Goal: Task Accomplishment & Management: Manage account settings

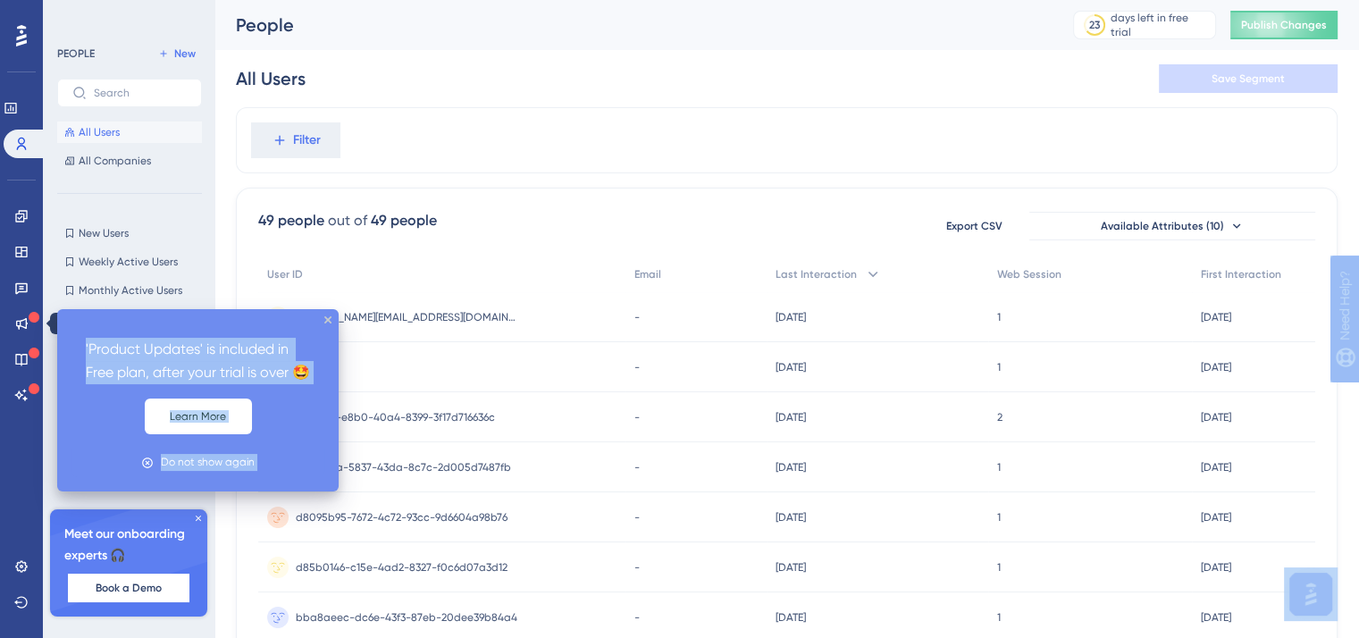
drag, startPoint x: 33, startPoint y: 322, endPoint x: 30, endPoint y: 350, distance: 28.7
click at [32, 0] on body "'Product Updates' is included in Free plan, after your trial is over 🤩 Learn Mo…" at bounding box center [679, 0] width 1359 height 0
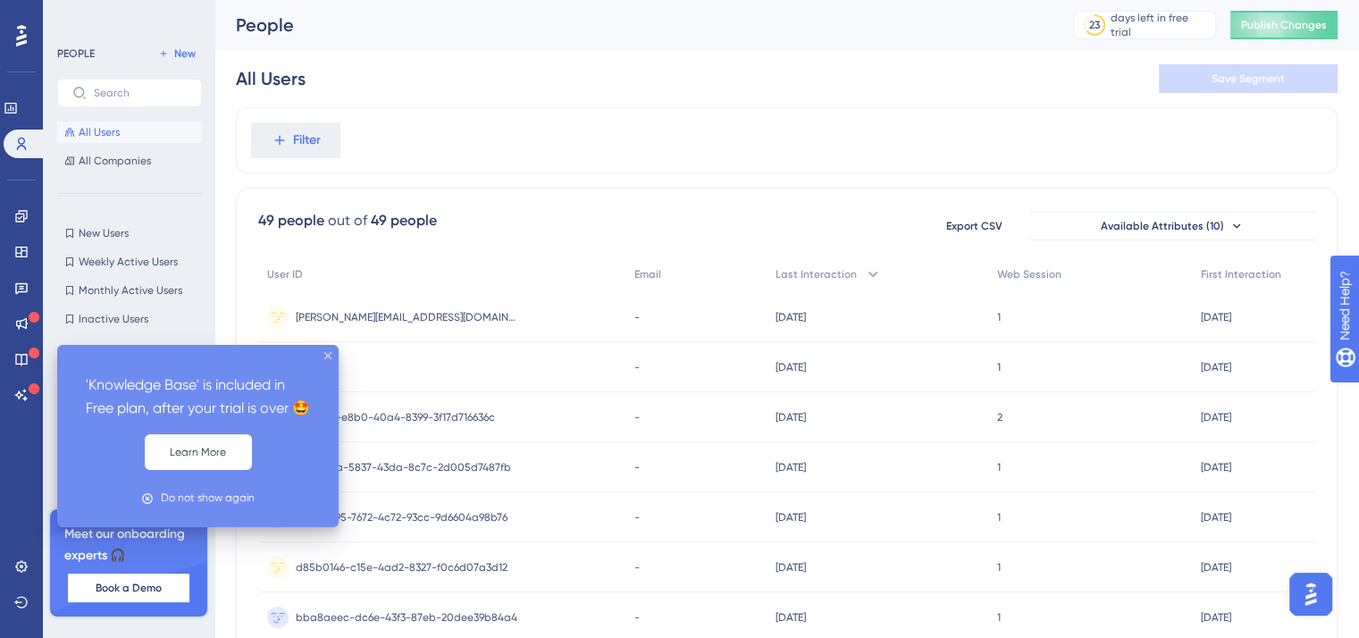
click at [32, 353] on icon at bounding box center [34, 353] width 11 height 11
click at [33, 382] on div at bounding box center [34, 389] width 11 height 17
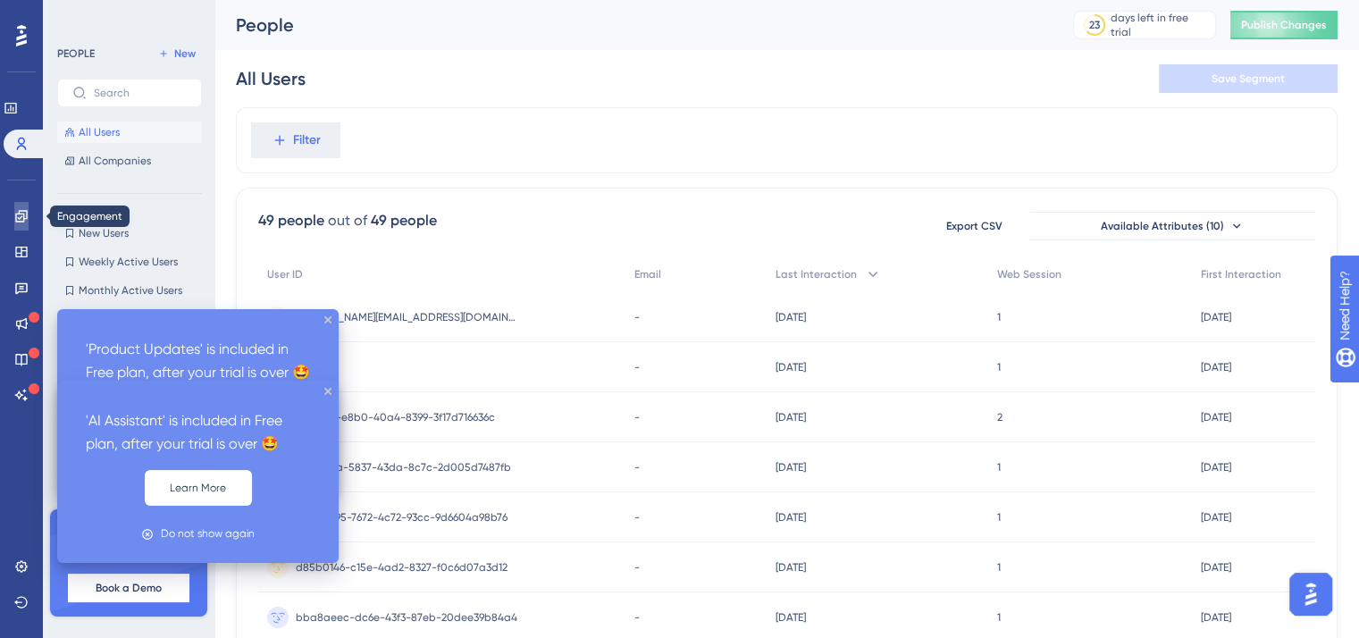
click at [29, 219] on link at bounding box center [21, 216] width 14 height 29
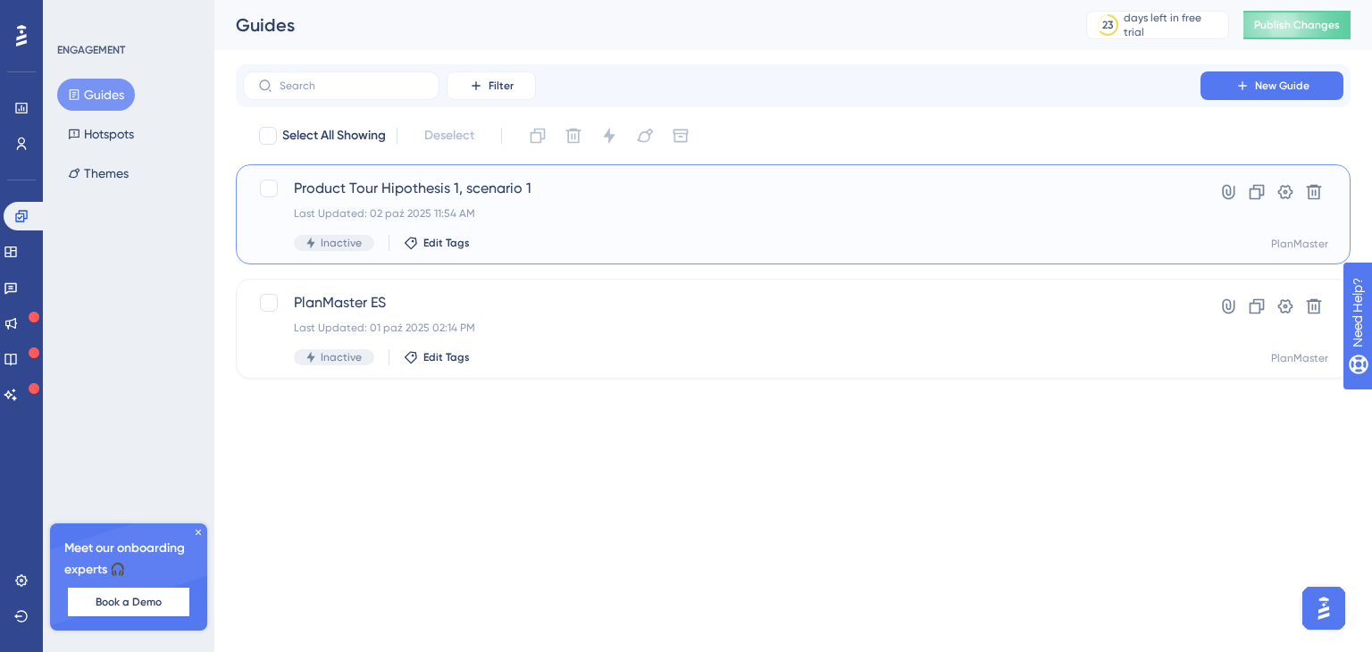
click at [523, 188] on span "Product Tour Hipothesis 1, scenario 1" at bounding box center [722, 188] width 856 height 21
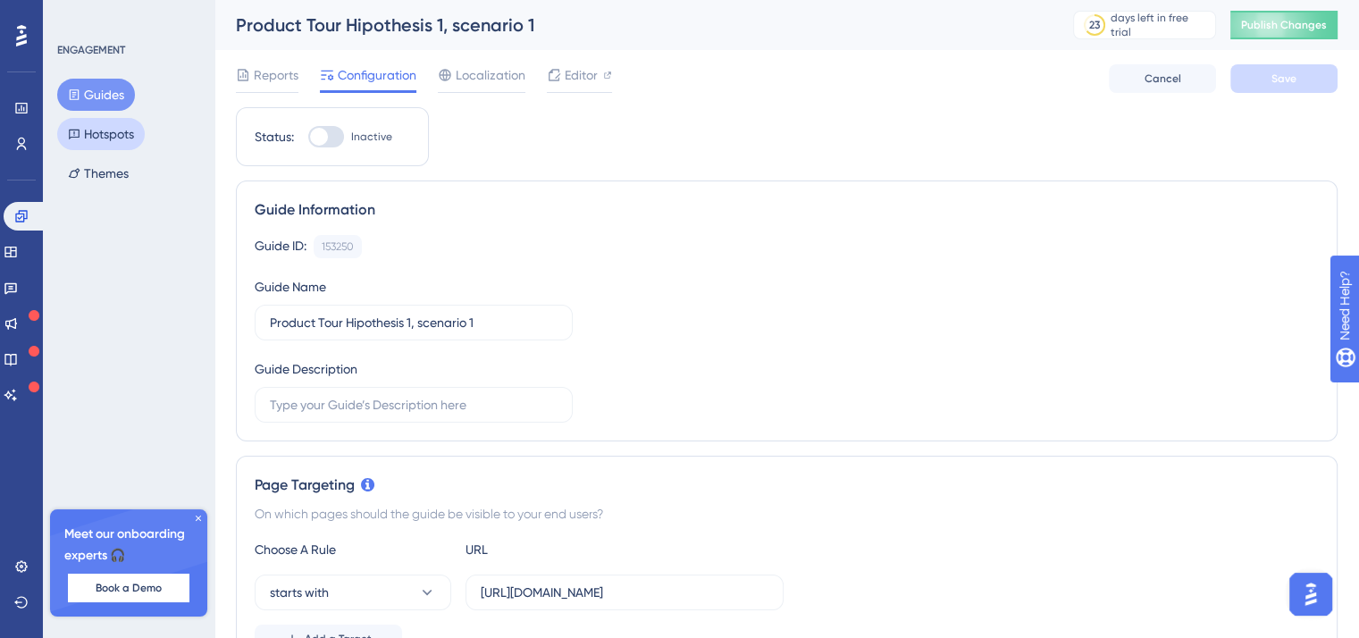
click at [93, 135] on button "Hotspots" at bounding box center [101, 134] width 88 height 32
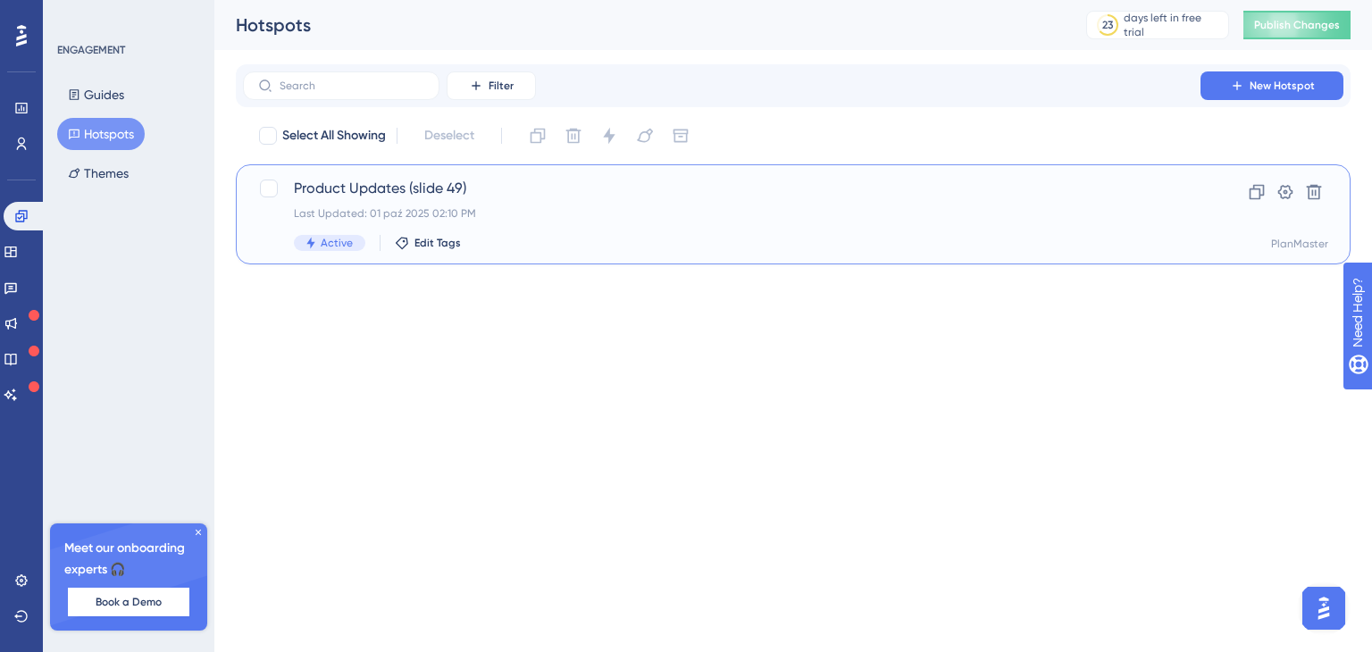
click at [343, 244] on span "Active" at bounding box center [337, 243] width 32 height 14
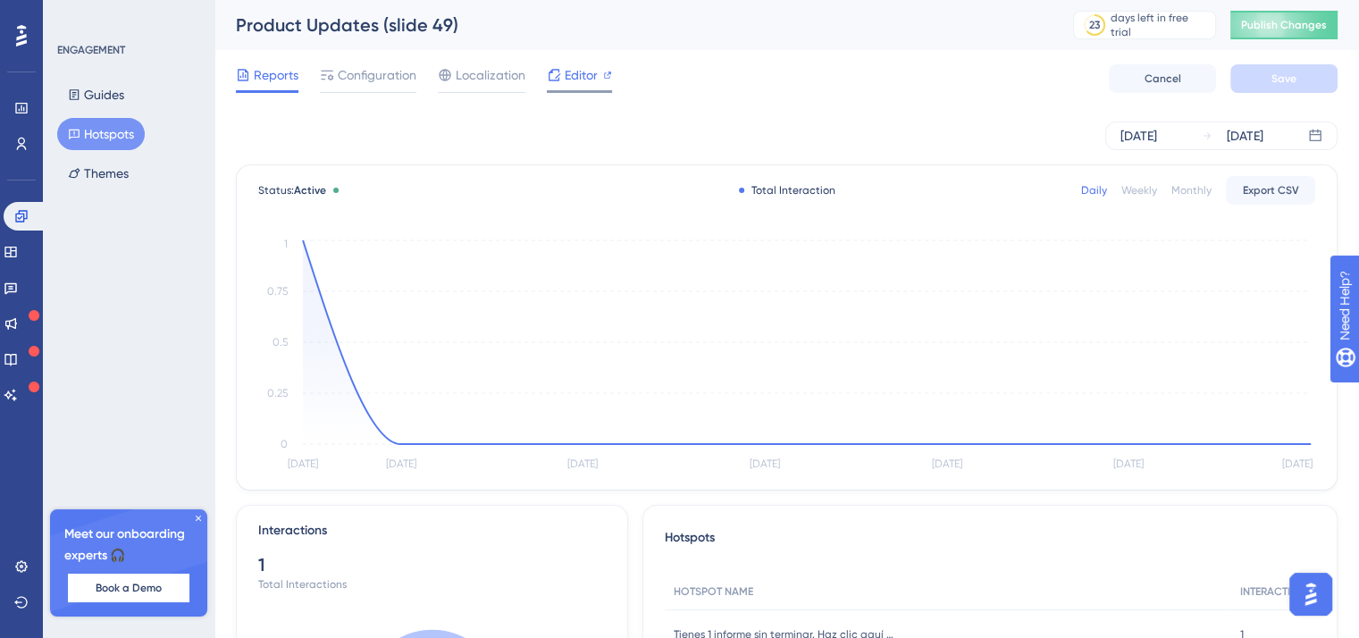
click at [582, 76] on span "Editor" at bounding box center [581, 74] width 33 height 21
click at [388, 80] on span "Configuration" at bounding box center [377, 74] width 79 height 21
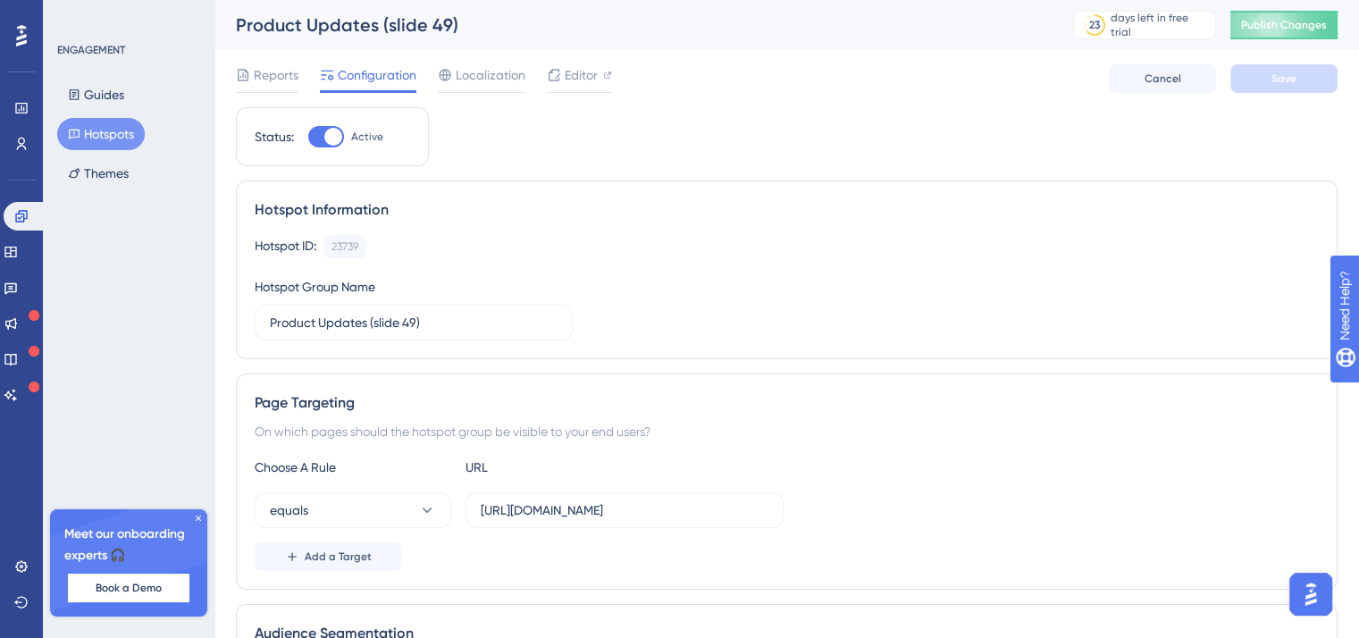
click at [320, 133] on div at bounding box center [326, 136] width 36 height 21
click at [308, 137] on input "Active" at bounding box center [307, 137] width 1 height 1
checkbox input "false"
click at [1290, 85] on span "Save" at bounding box center [1283, 78] width 25 height 14
click at [132, 89] on button "Guides" at bounding box center [96, 95] width 78 height 32
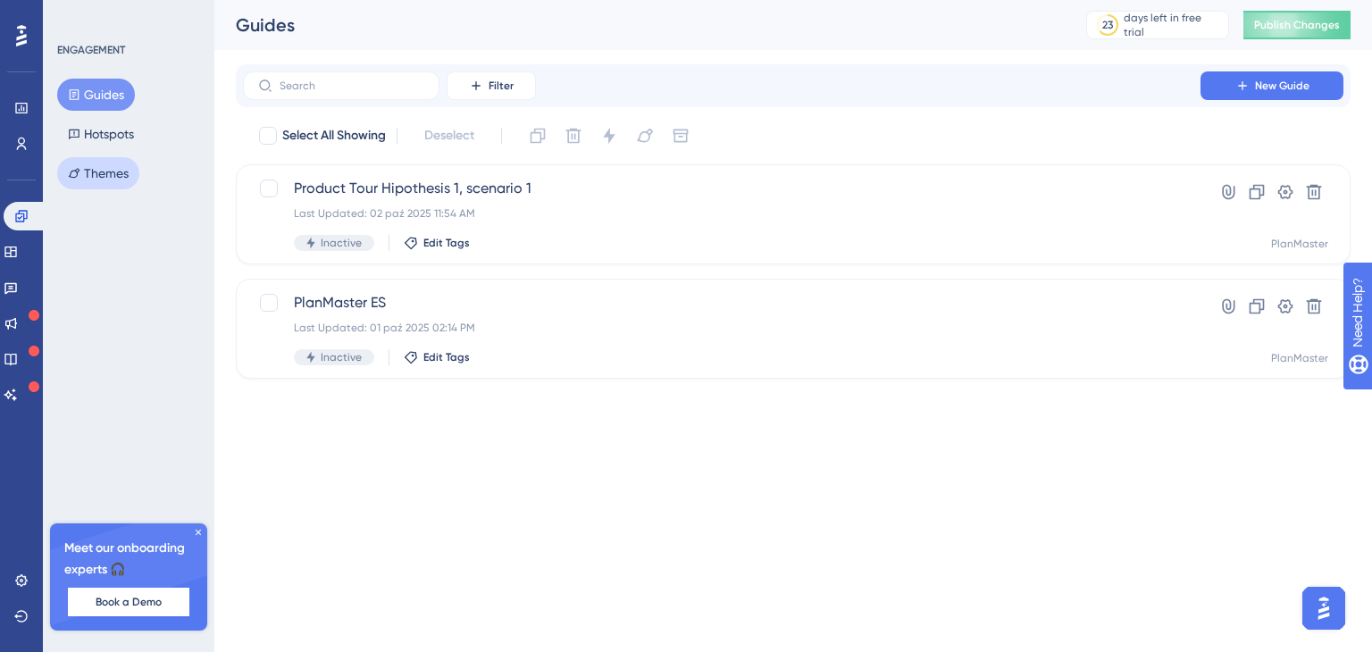
click at [105, 174] on button "Themes" at bounding box center [98, 173] width 82 height 32
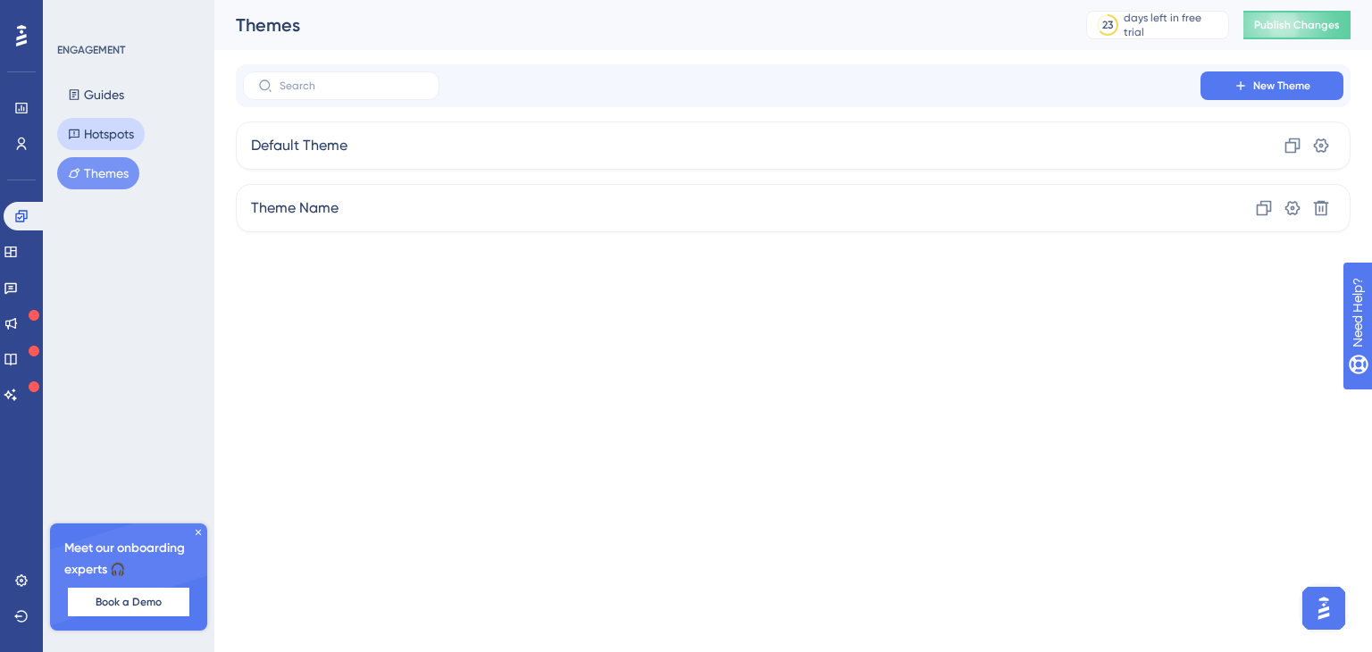
click at [141, 131] on button "Hotspots" at bounding box center [101, 134] width 88 height 32
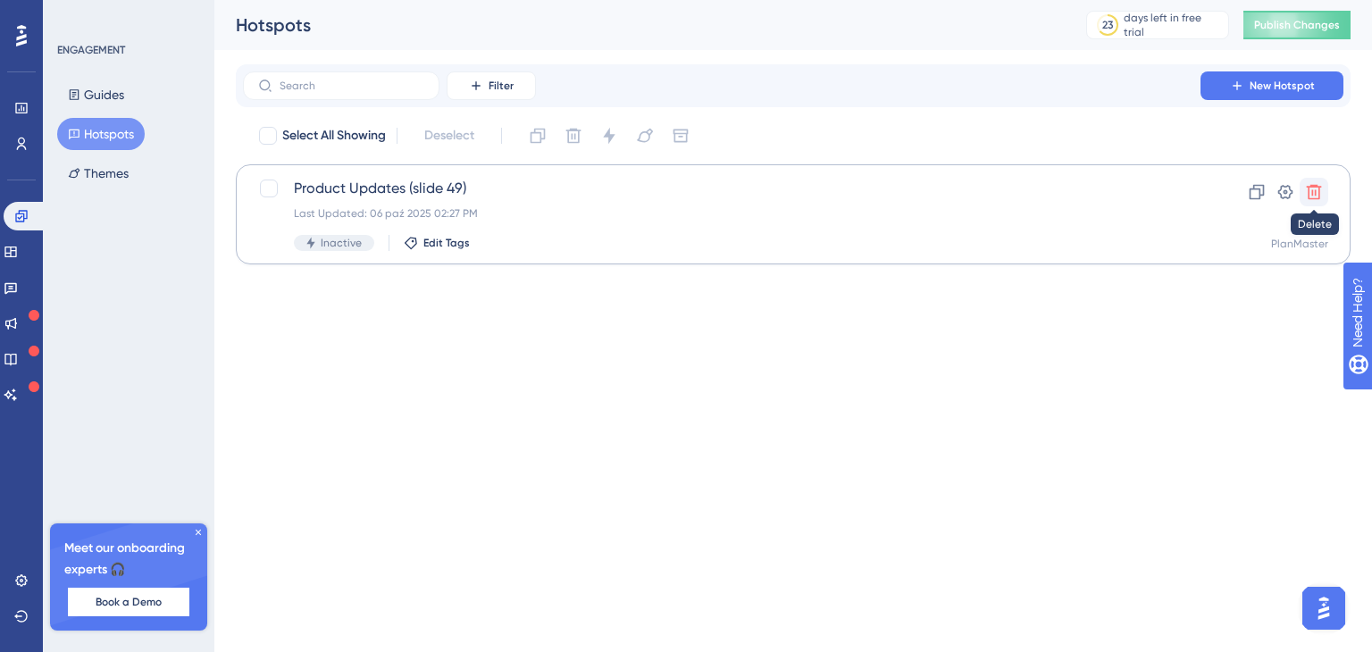
click at [1308, 188] on icon at bounding box center [1314, 192] width 15 height 15
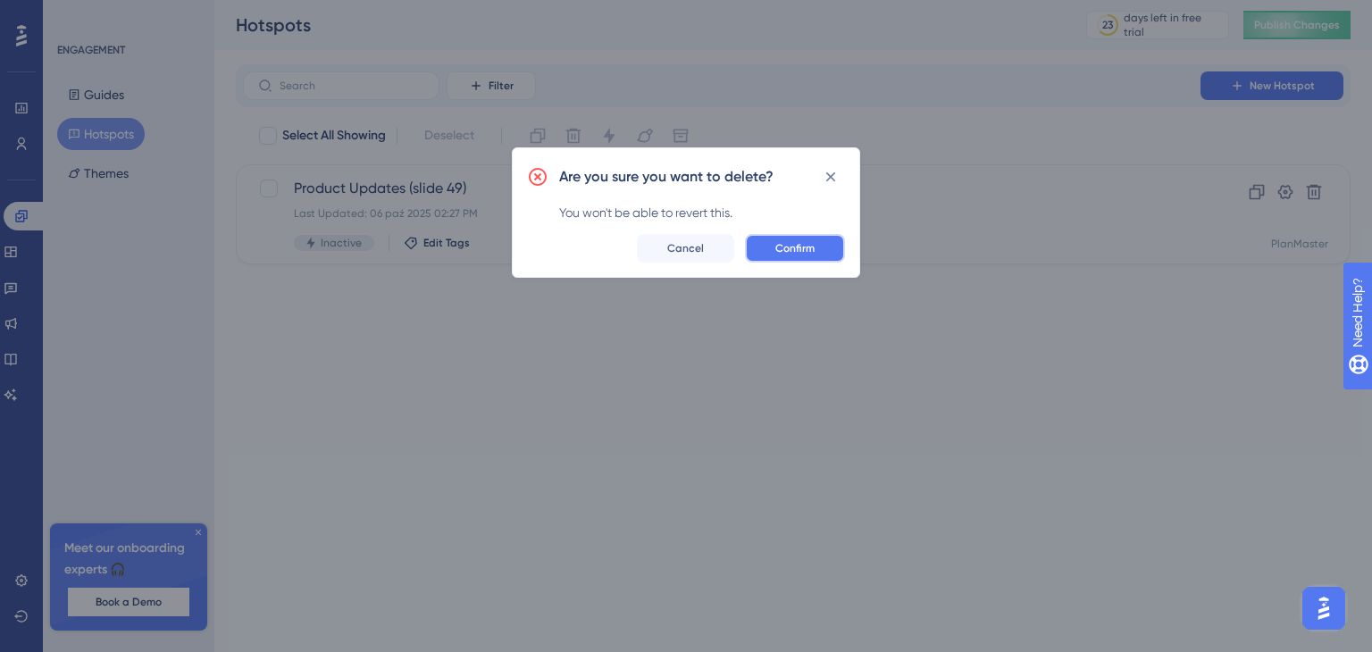
click at [808, 244] on span "Confirm" at bounding box center [795, 248] width 39 height 14
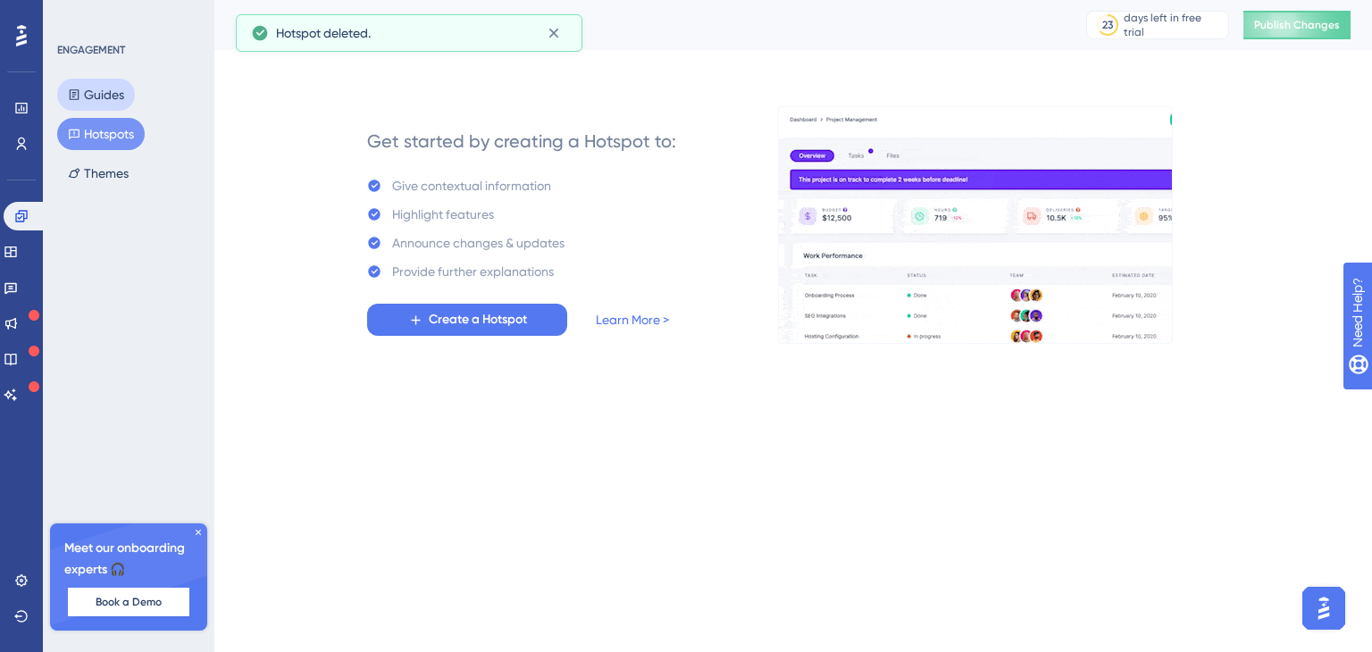
click at [112, 96] on button "Guides" at bounding box center [96, 95] width 78 height 32
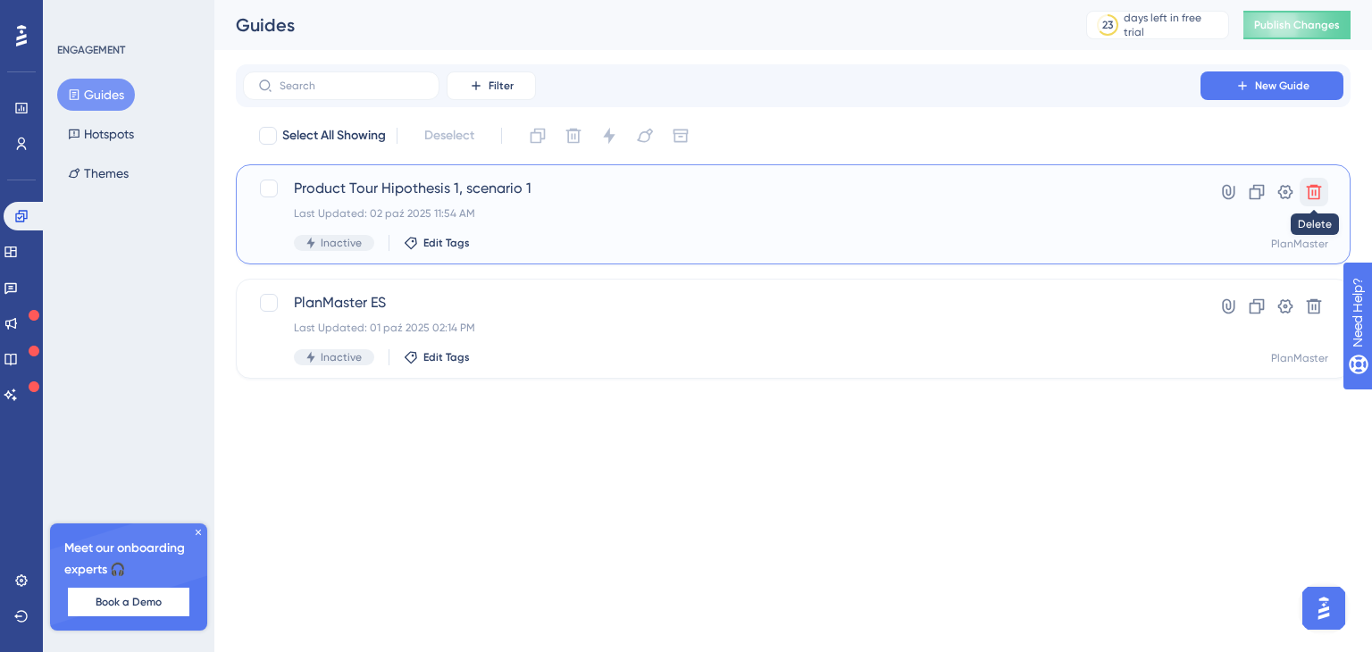
click at [1303, 185] on button at bounding box center [1314, 192] width 29 height 29
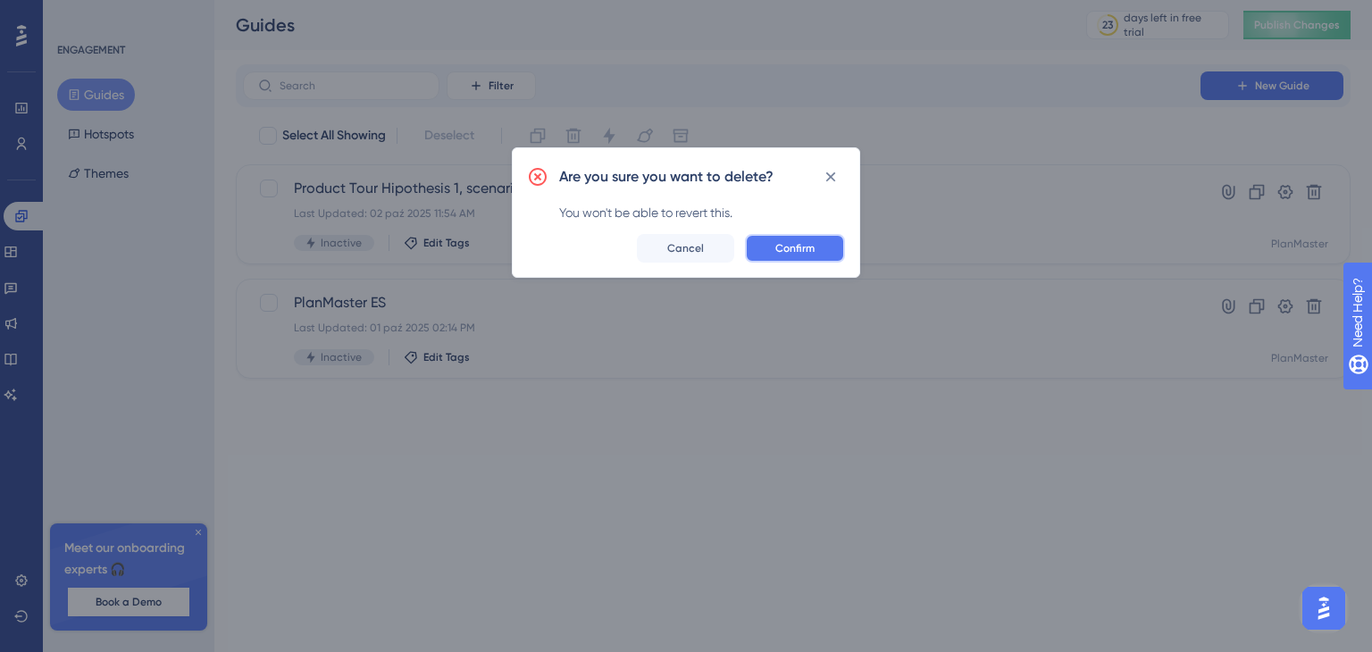
click at [768, 244] on button "Confirm" at bounding box center [795, 248] width 100 height 29
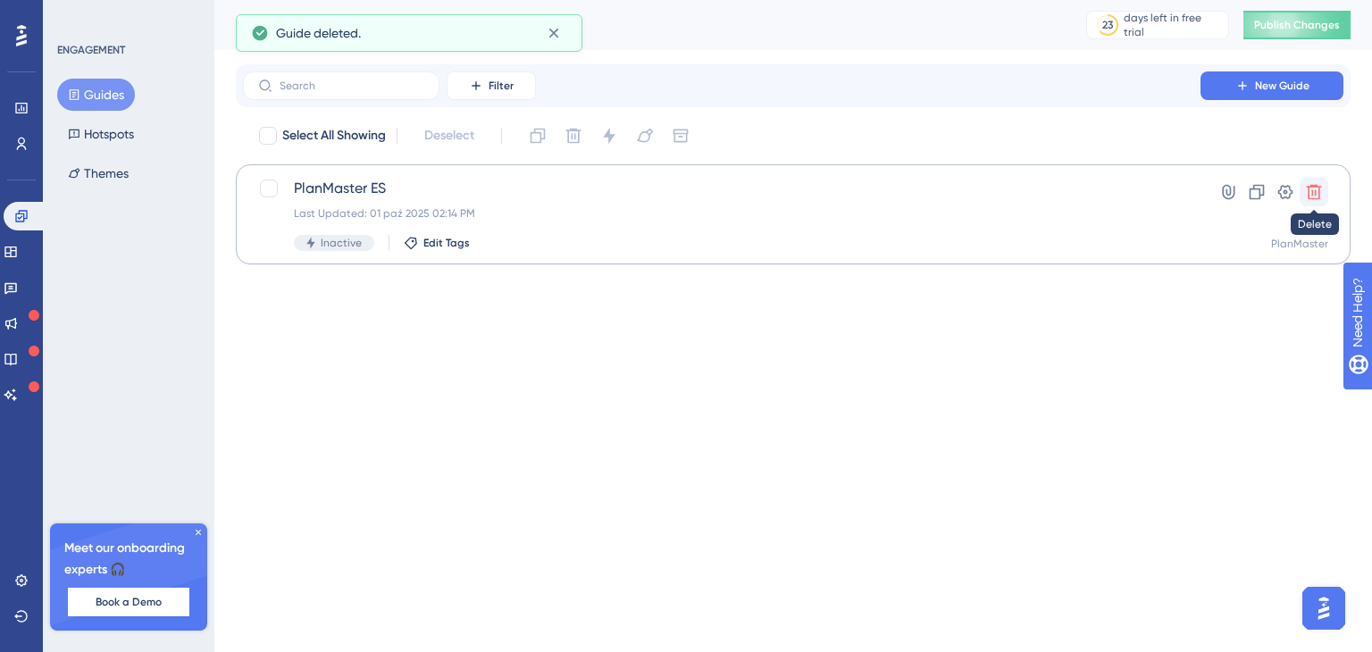
click at [1314, 197] on icon at bounding box center [1314, 192] width 18 height 18
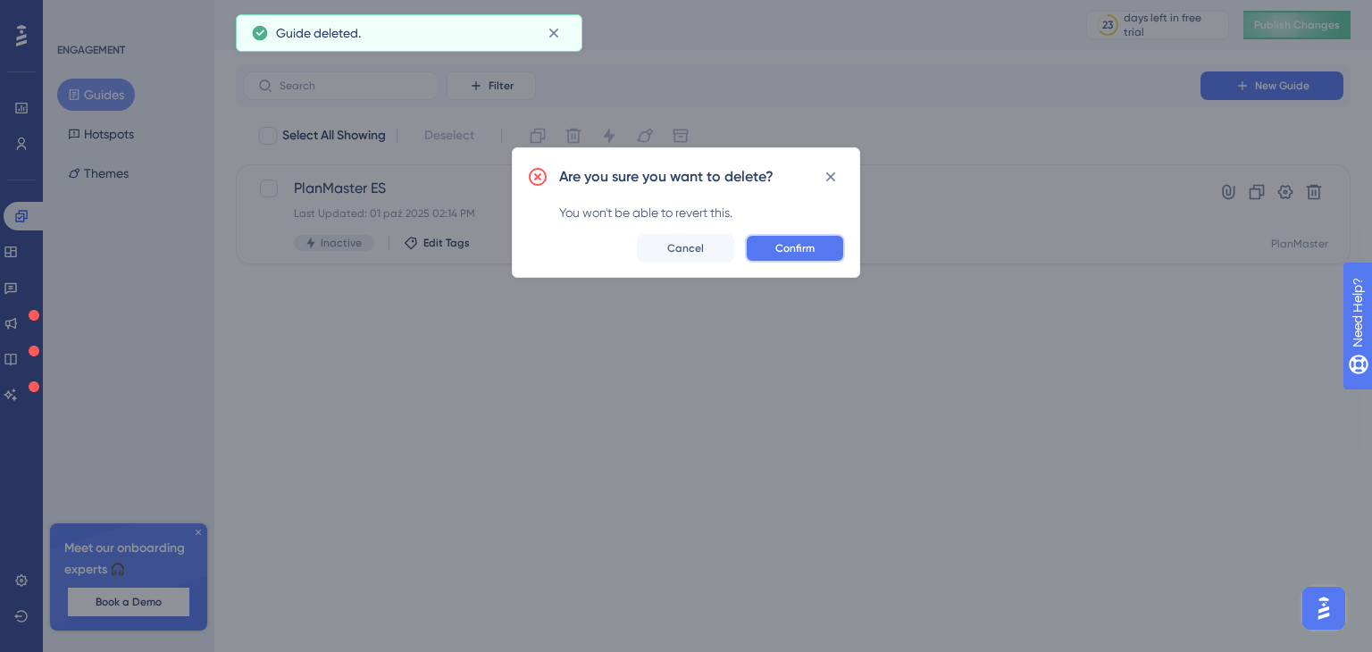
click at [818, 250] on button "Confirm" at bounding box center [795, 248] width 100 height 29
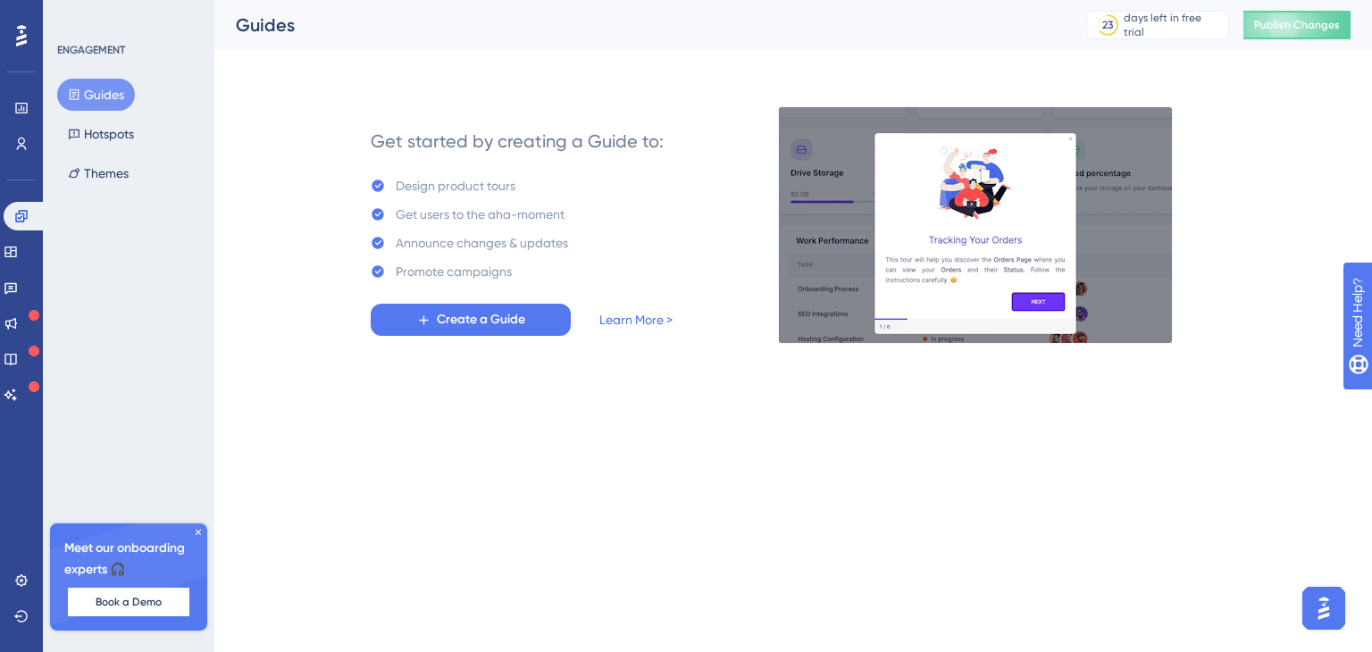
click at [20, 47] on div at bounding box center [21, 35] width 29 height 29
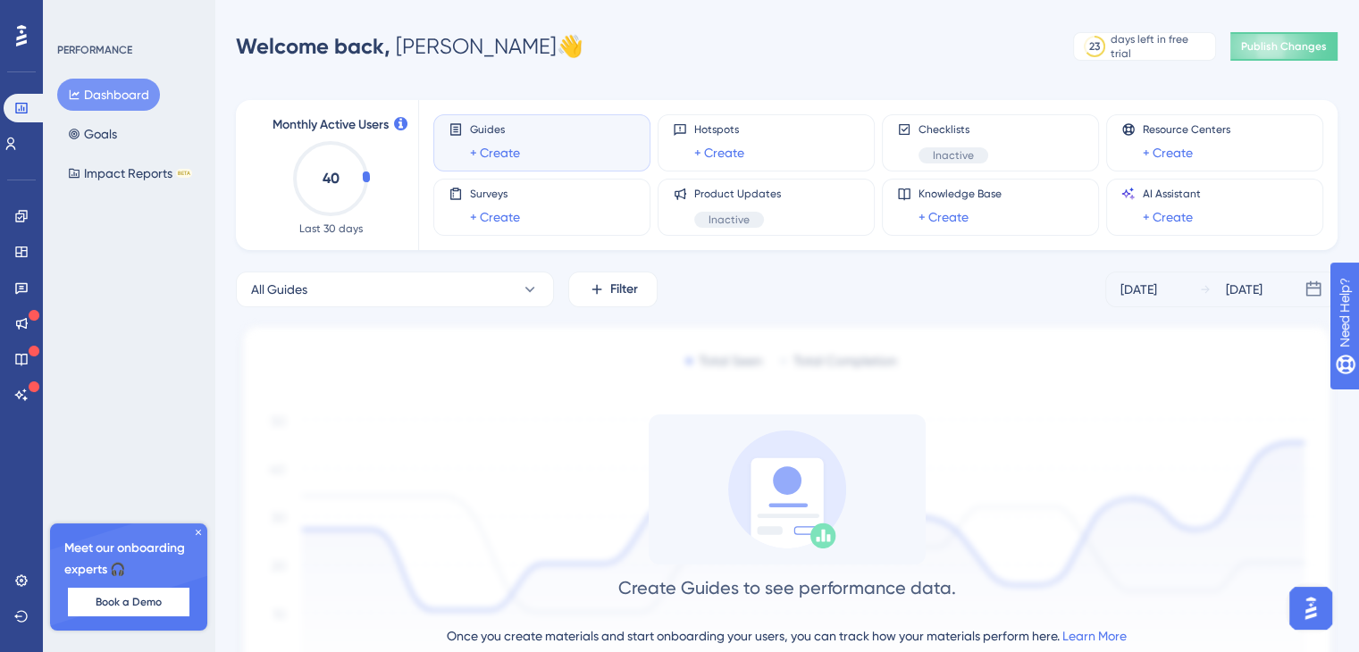
scroll to position [140, 0]
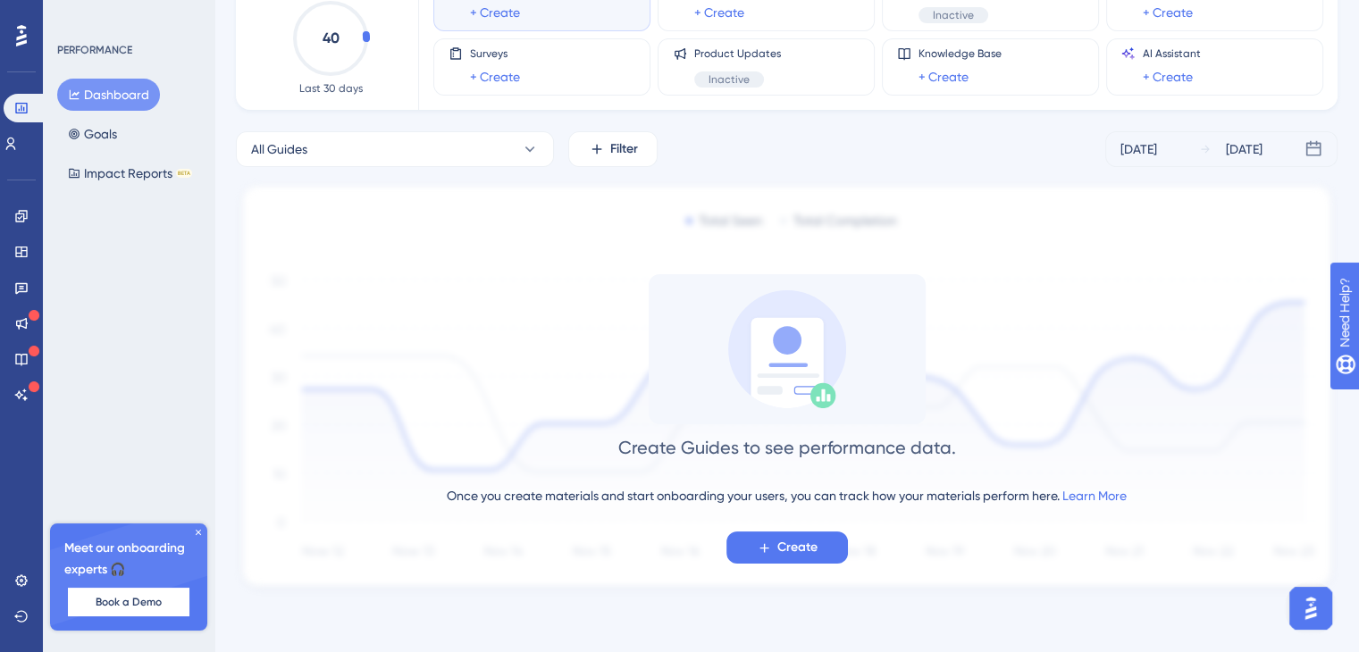
click at [1354, 88] on div "Performance Users Engagement Widgets Feedback Product Updates Knowledge Base AI…" at bounding box center [786, 255] width 1145 height 735
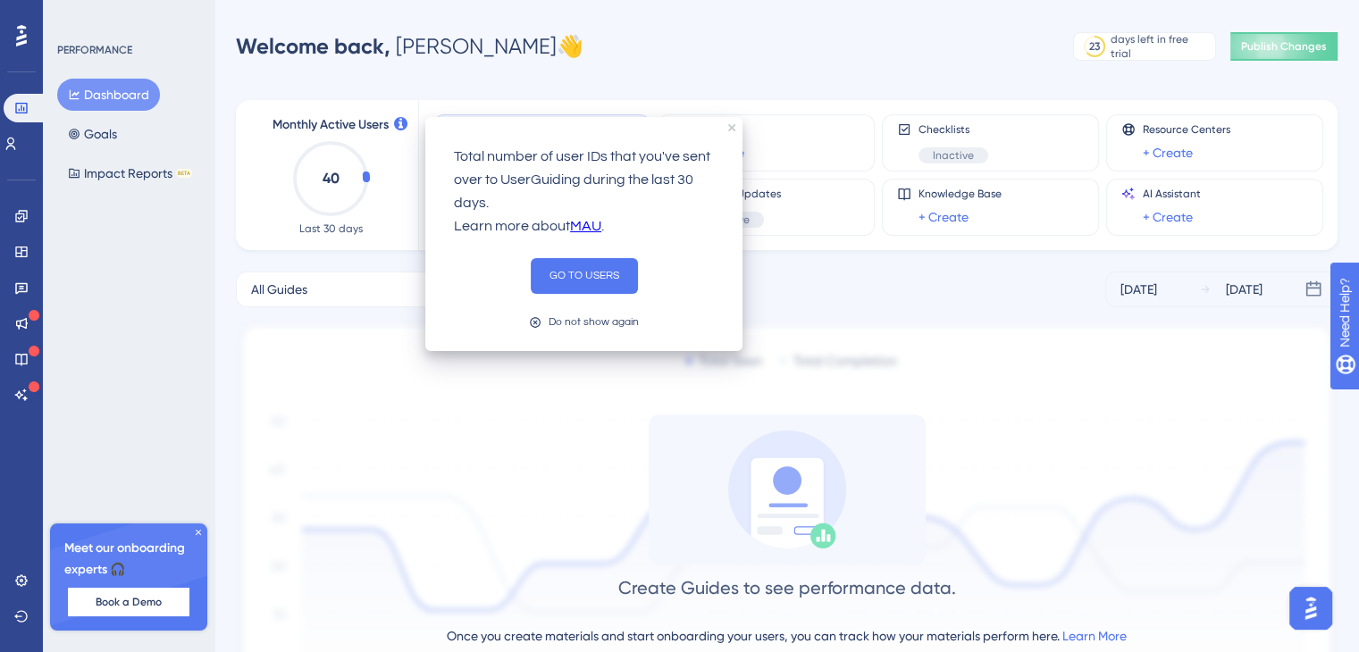
click at [388, 55] on span "Welcome back," at bounding box center [313, 46] width 155 height 26
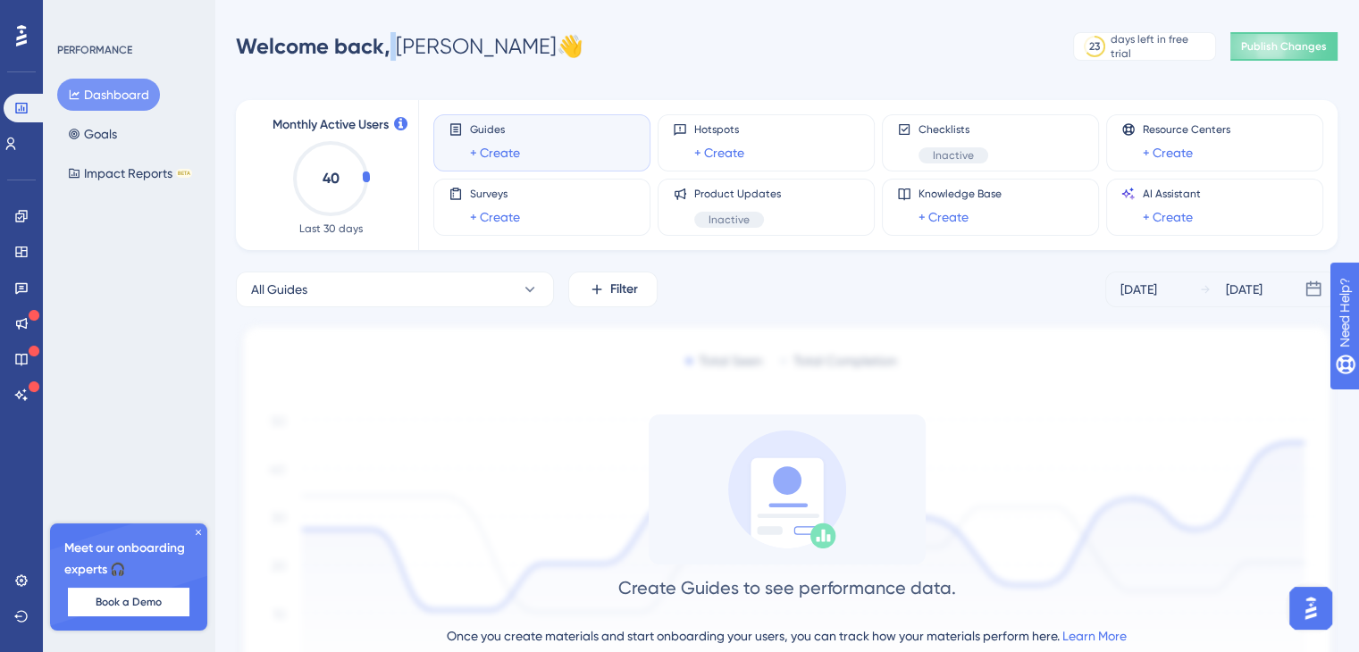
click at [388, 55] on span "Welcome back," at bounding box center [313, 46] width 155 height 26
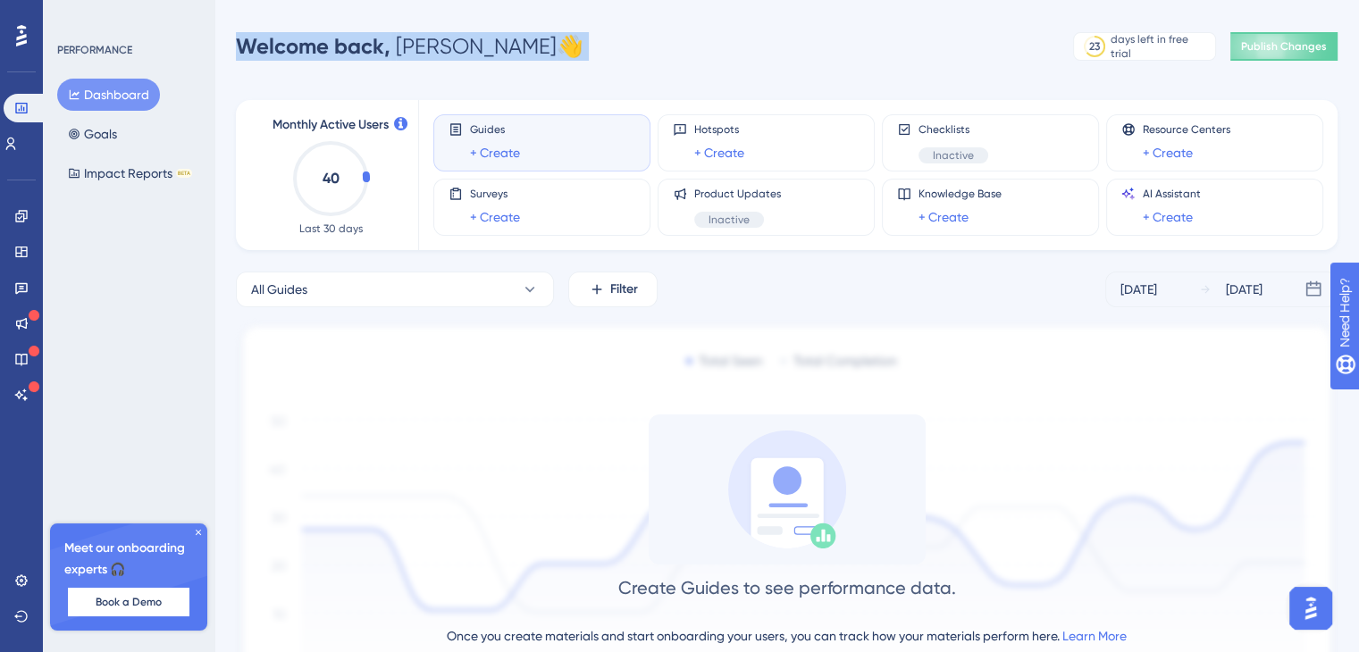
click at [388, 55] on span "Welcome back," at bounding box center [313, 46] width 155 height 26
click at [257, 51] on span "Welcome back," at bounding box center [313, 46] width 155 height 26
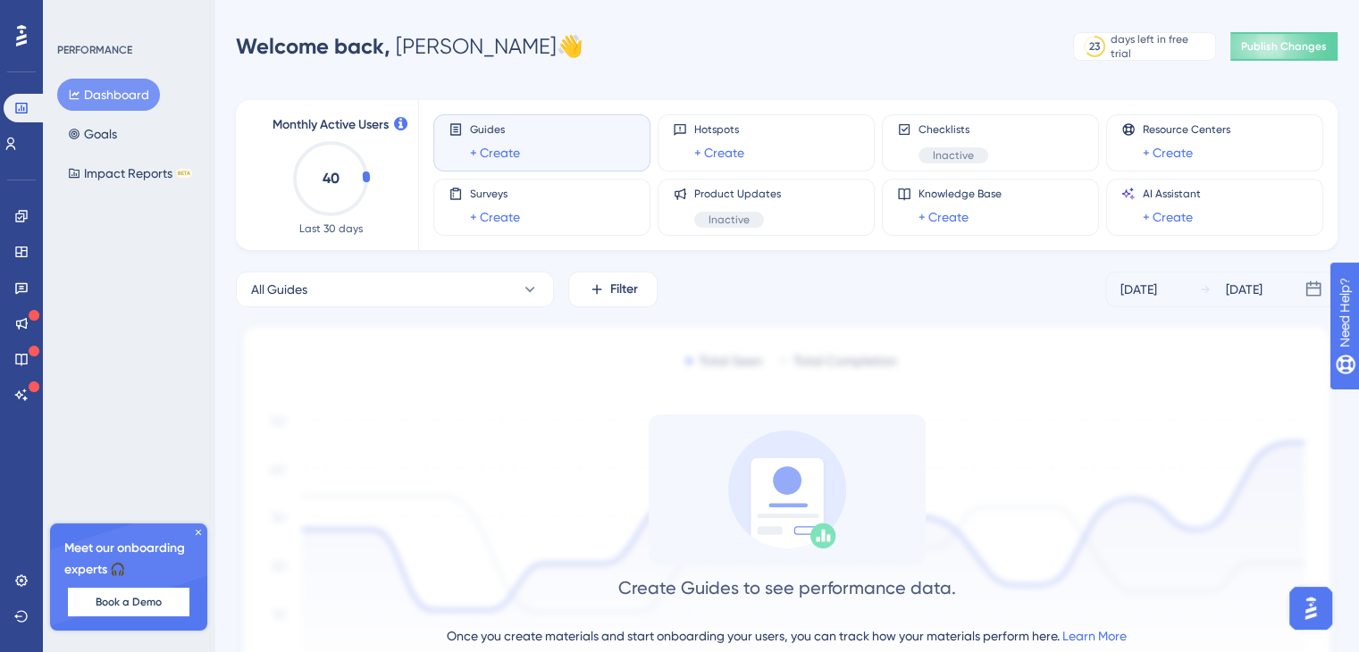
click at [25, 40] on icon at bounding box center [21, 35] width 11 height 21
click at [197, 530] on icon at bounding box center [198, 532] width 5 height 5
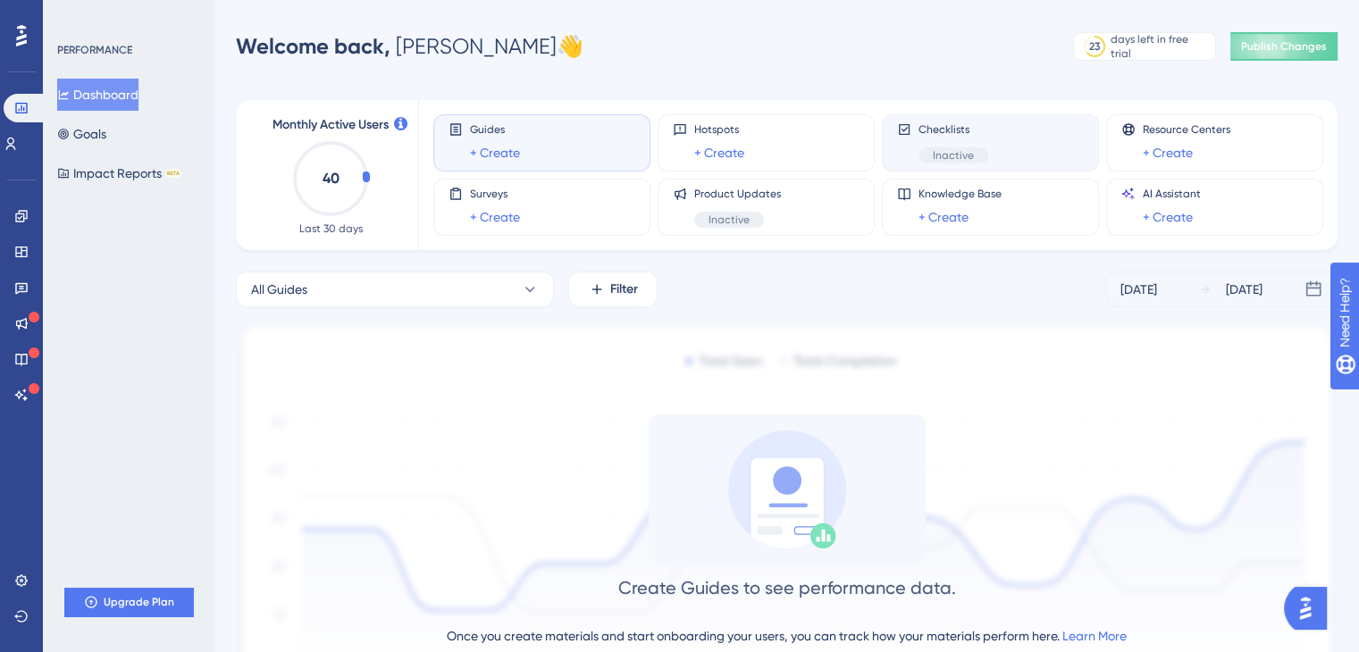
click at [950, 158] on span "Inactive" at bounding box center [953, 155] width 41 height 14
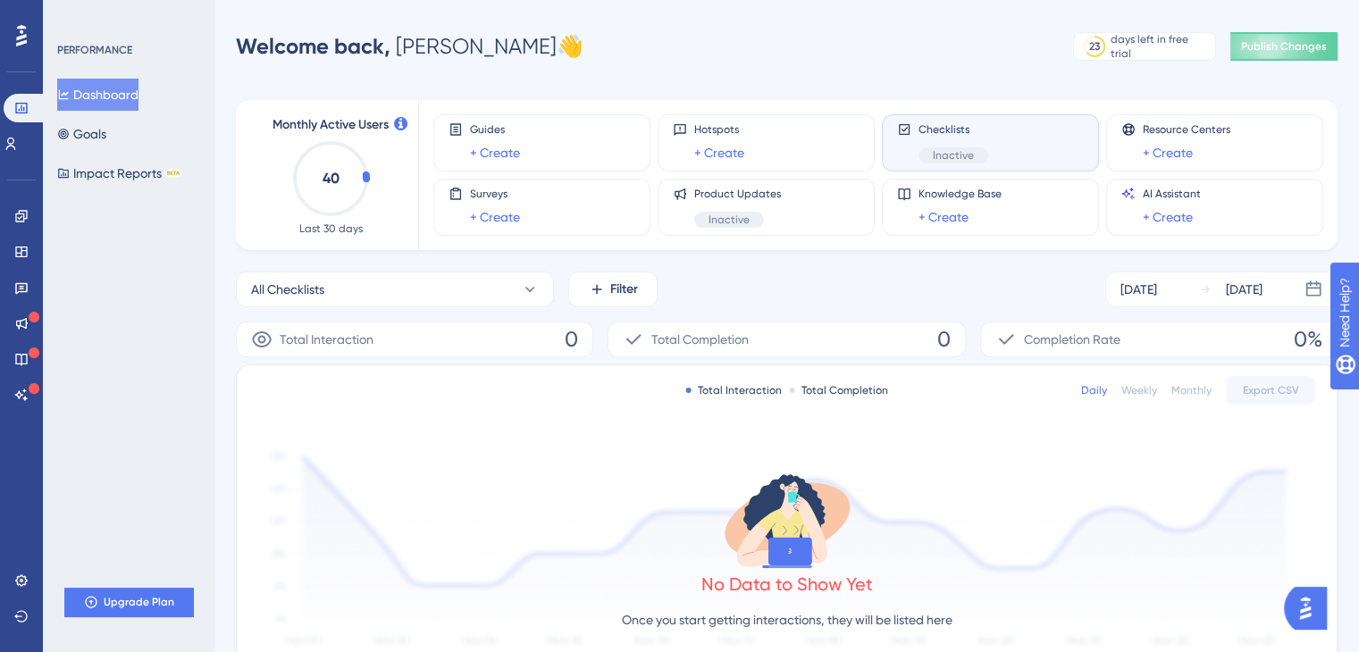
click at [336, 88] on div "Monthly Active Users 40 Last 30 days Guides + Create Hotspots + Create Checklis…" at bounding box center [787, 574] width 1102 height 990
click at [561, 148] on div "Guides + Create" at bounding box center [542, 142] width 187 height 41
